Goal: Task Accomplishment & Management: Manage account settings

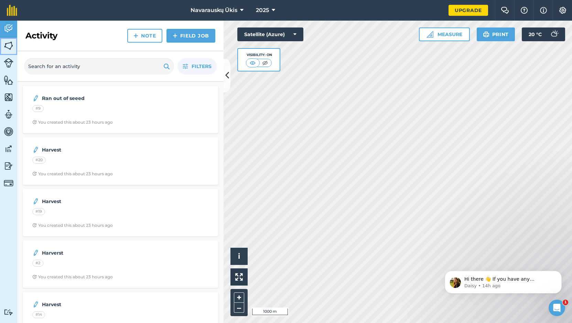
click at [13, 50] on img at bounding box center [9, 46] width 10 height 10
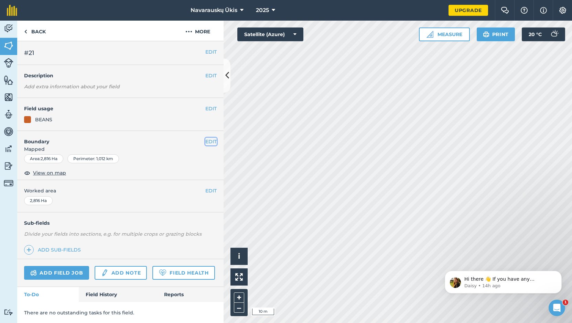
click at [206, 141] on button "EDIT" at bounding box center [210, 142] width 11 height 8
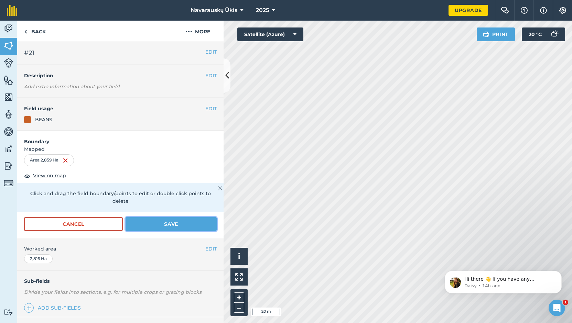
click at [190, 222] on button "Save" at bounding box center [171, 224] width 91 height 14
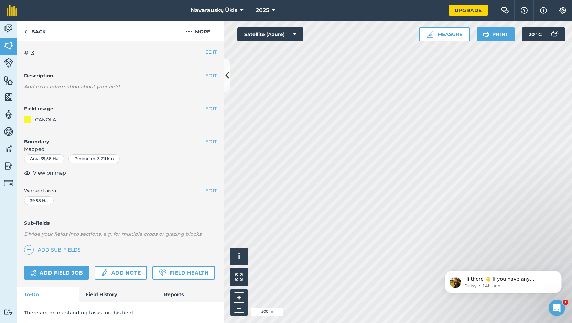
scroll to position [20, 0]
drag, startPoint x: 95, startPoint y: 293, endPoint x: 101, endPoint y: 290, distance: 7.1
click at [95, 293] on link "Field History" at bounding box center [118, 294] width 78 height 15
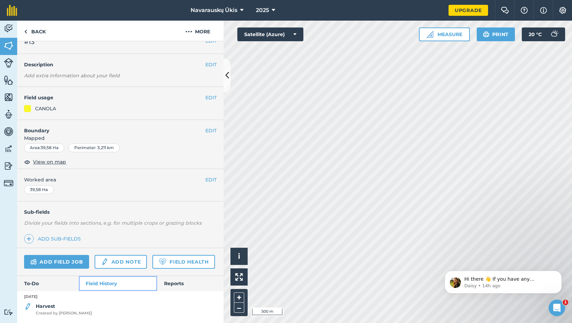
scroll to position [30, 0]
click at [191, 31] on img at bounding box center [188, 32] width 7 height 8
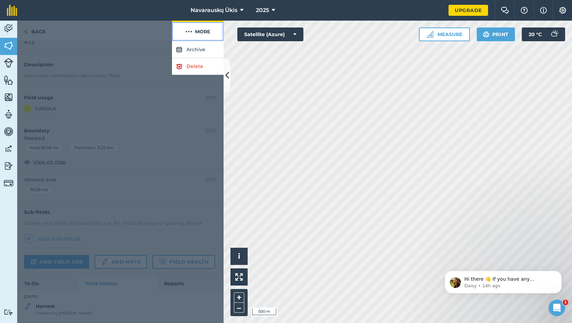
click at [191, 31] on img at bounding box center [188, 32] width 7 height 8
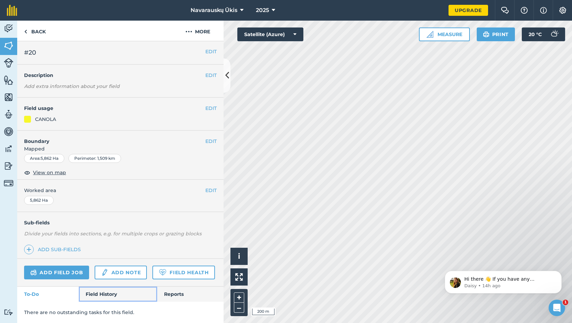
click at [114, 296] on link "Field History" at bounding box center [118, 294] width 78 height 15
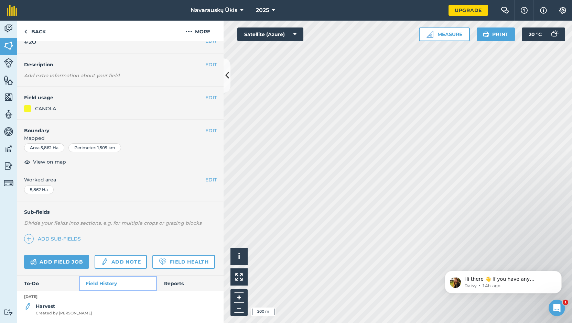
scroll to position [30, 0]
click at [41, 307] on strong "Harvest" at bounding box center [45, 306] width 19 height 6
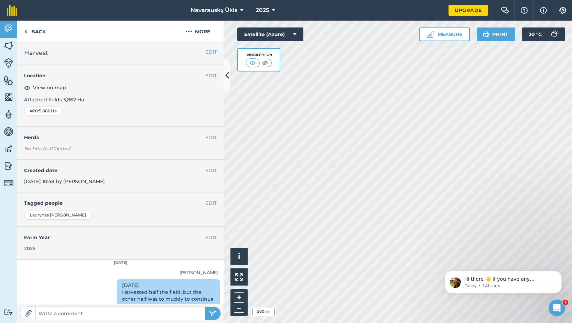
scroll to position [34, 0]
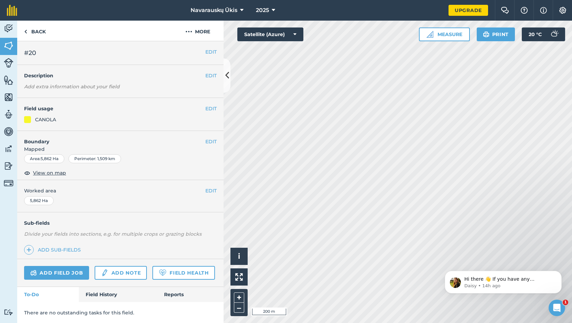
scroll to position [20, 0]
click at [115, 298] on link "Field History" at bounding box center [118, 294] width 78 height 15
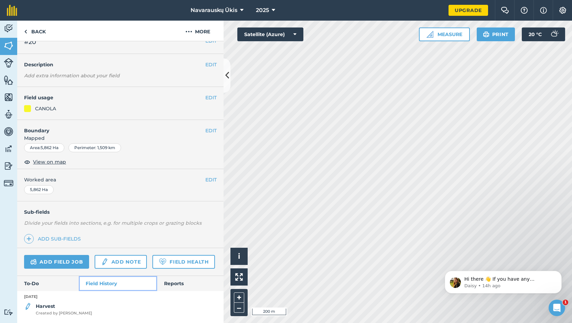
scroll to position [30, 0]
click at [55, 303] on div "Harvest Created by [PERSON_NAME]" at bounding box center [64, 310] width 56 height 14
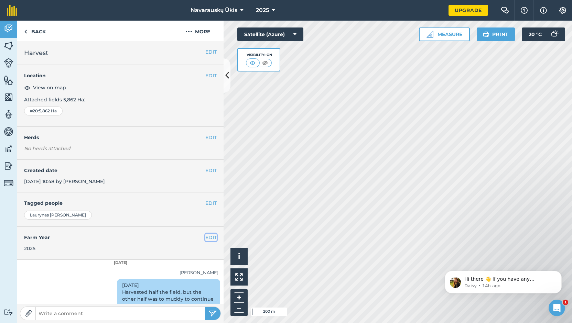
click at [205, 240] on button "EDIT" at bounding box center [210, 238] width 11 height 8
select select "2025"
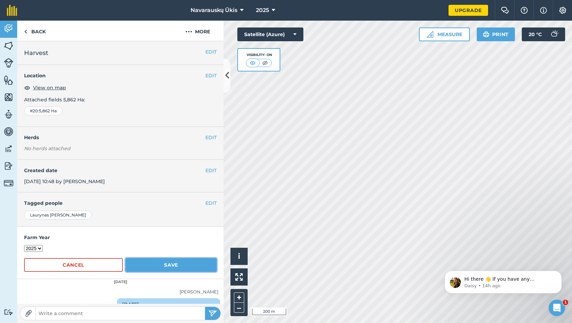
click at [183, 263] on button "Save" at bounding box center [171, 265] width 91 height 14
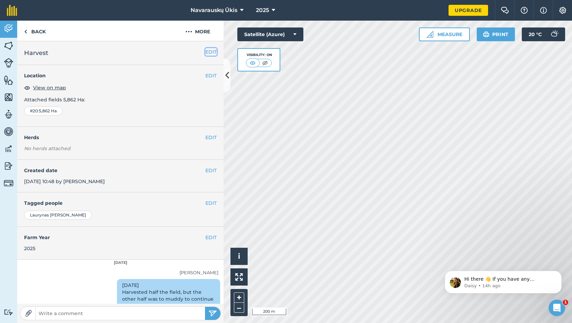
click at [205, 52] on button "EDIT" at bounding box center [210, 52] width 11 height 8
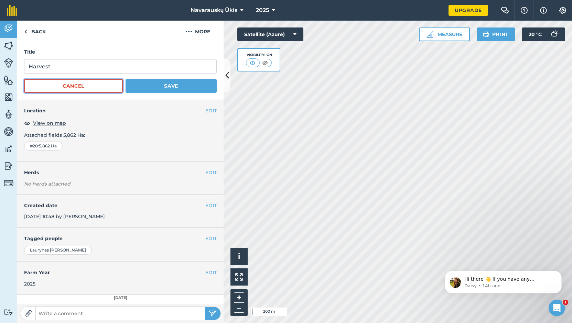
click at [98, 90] on button "Cancel" at bounding box center [73, 86] width 99 height 14
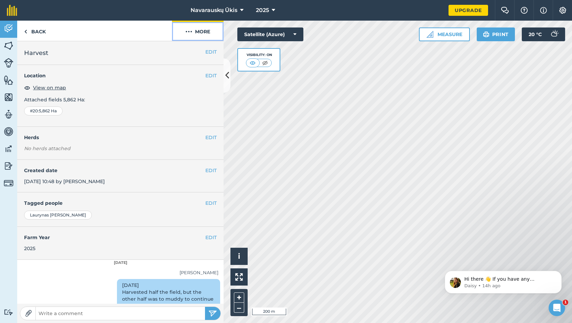
click at [177, 34] on button "More" at bounding box center [198, 31] width 52 height 20
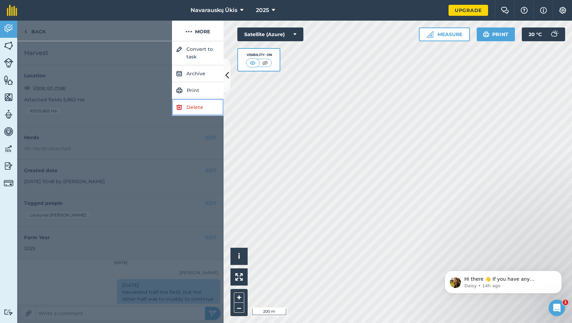
click at [181, 109] on img at bounding box center [179, 107] width 6 height 8
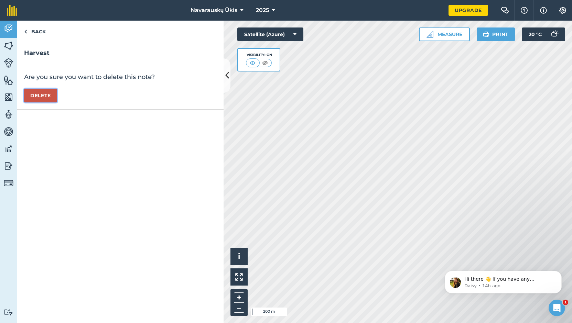
click at [53, 97] on button "Delete" at bounding box center [40, 96] width 33 height 14
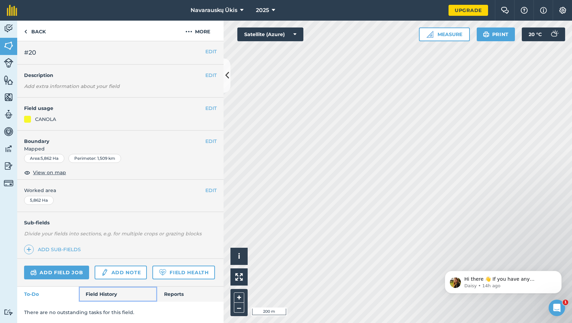
click at [90, 297] on link "Field History" at bounding box center [118, 294] width 78 height 15
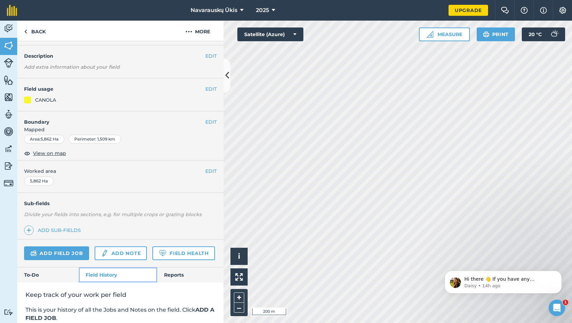
scroll to position [120, 0]
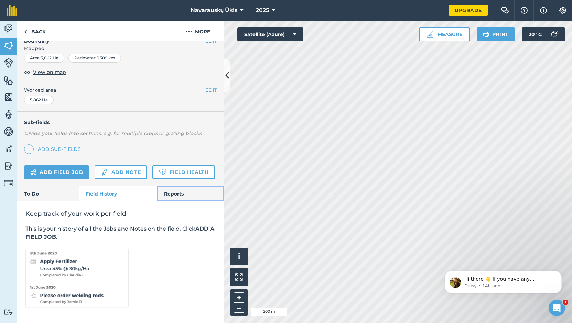
click at [196, 195] on link "Reports" at bounding box center [190, 193] width 66 height 15
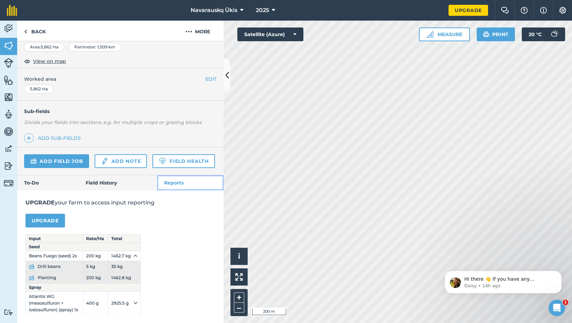
scroll to position [131, 0]
click at [73, 181] on link "To-Do" at bounding box center [48, 182] width 62 height 15
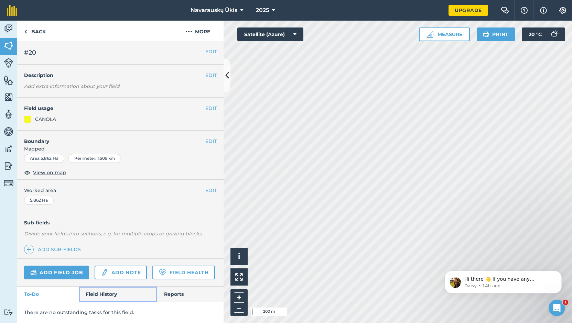
click at [118, 299] on link "Field History" at bounding box center [118, 294] width 78 height 15
